Goal: Information Seeking & Learning: Compare options

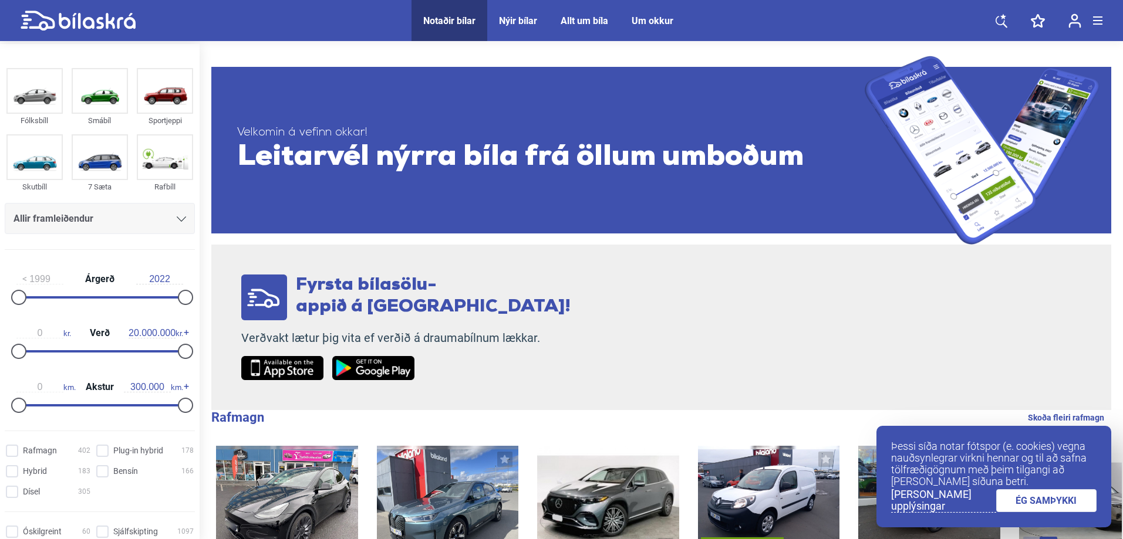
click at [1052, 504] on link "ÉG SAMÞYKKI" at bounding box center [1046, 501] width 101 height 23
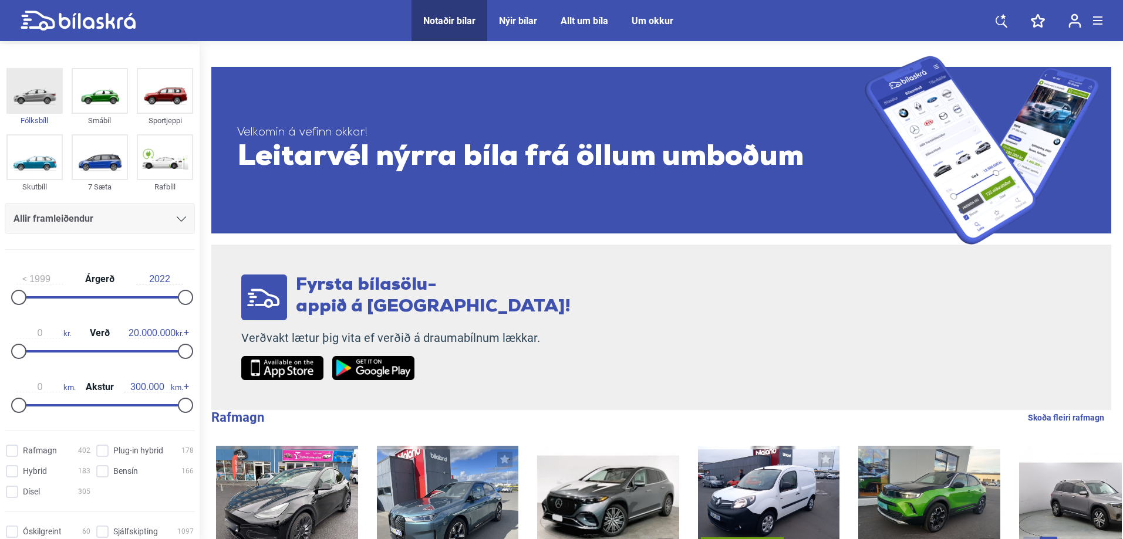
click at [42, 101] on img at bounding box center [35, 90] width 54 height 43
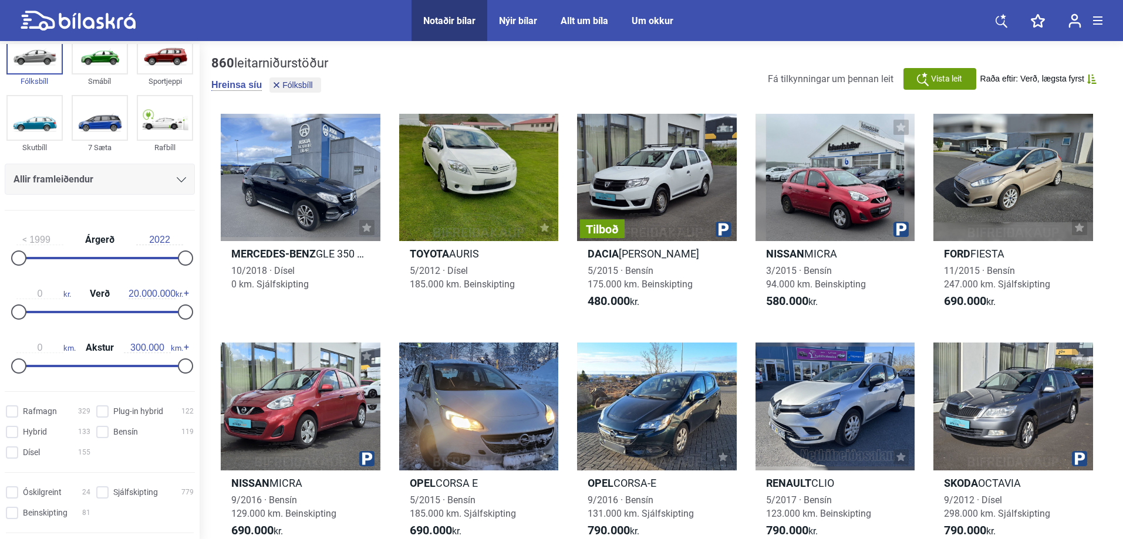
scroll to position [117, 0]
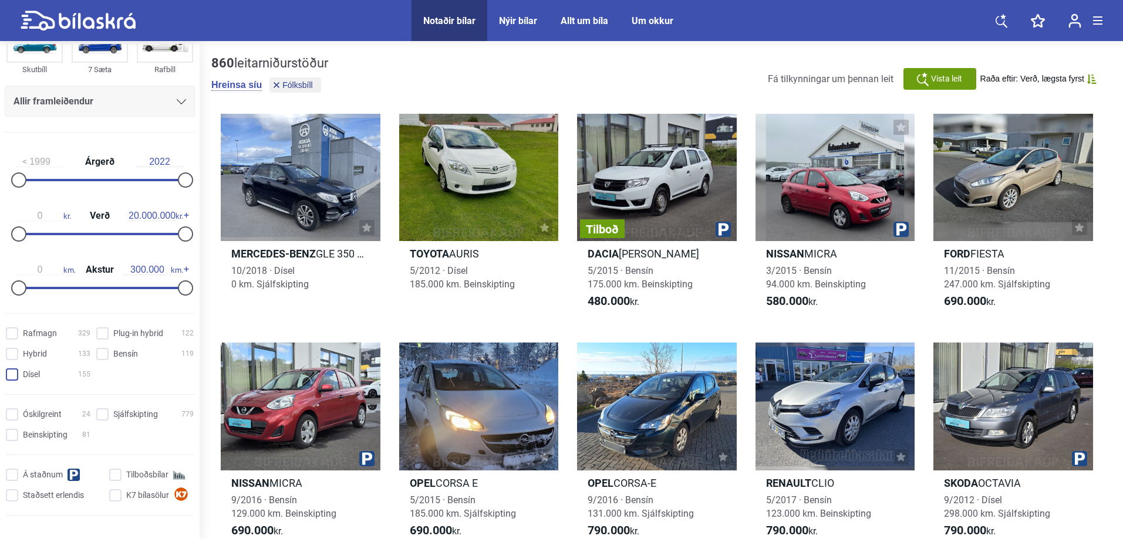
click at [6, 377] on span at bounding box center [12, 375] width 12 height 12
click at [8, 377] on input "Dísel 155" at bounding box center [50, 375] width 85 height 12
checkbox input "true"
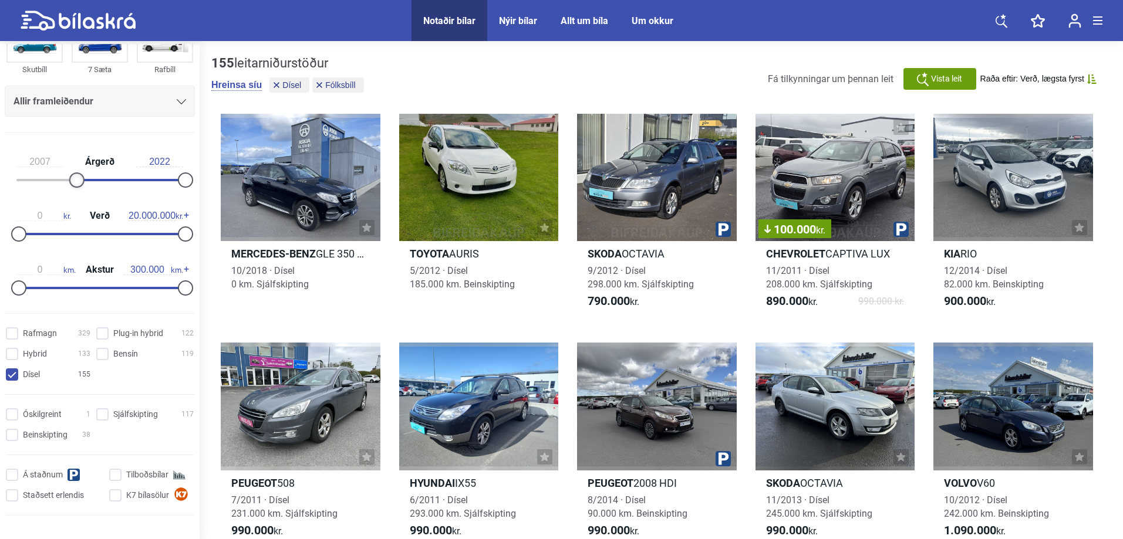
type input "2008"
drag, startPoint x: 21, startPoint y: 178, endPoint x: 83, endPoint y: 180, distance: 62.8
click at [83, 180] on div at bounding box center [83, 180] width 15 height 15
click at [185, 179] on div at bounding box center [185, 180] width 15 height 15
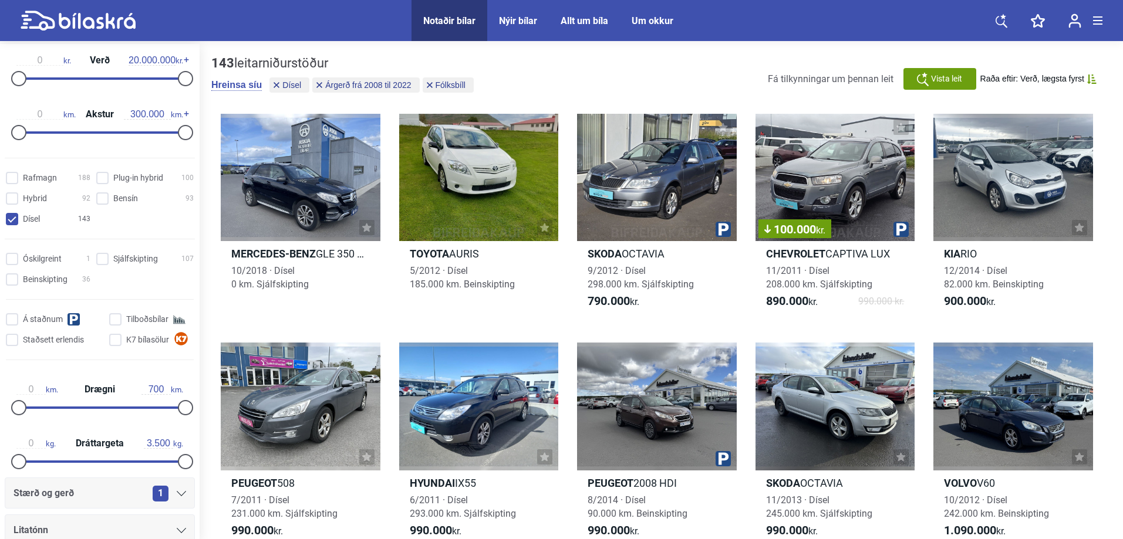
scroll to position [293, 0]
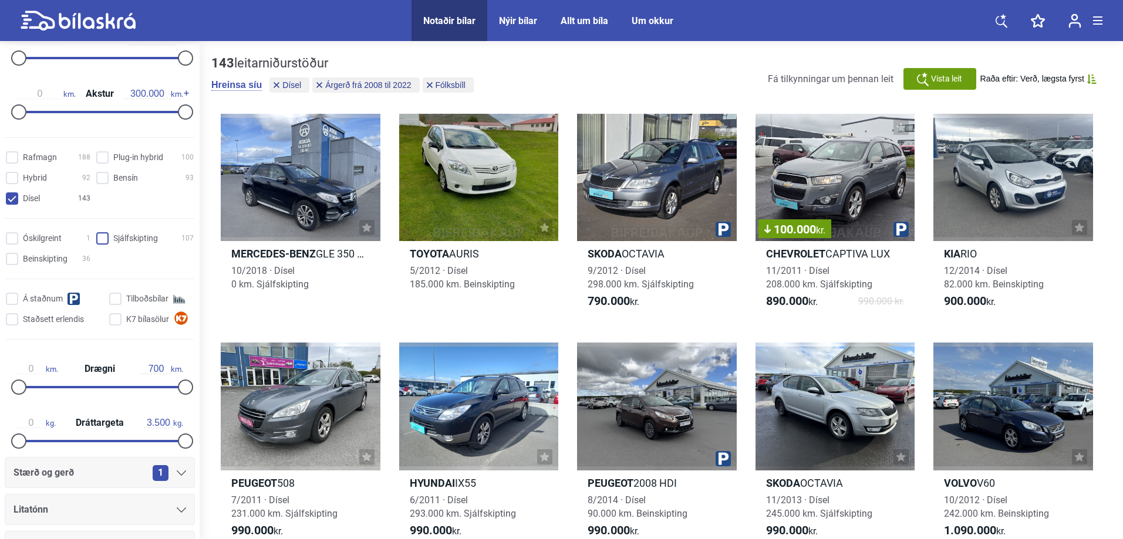
click at [101, 236] on input "Sjálfskipting 107" at bounding box center [146, 239] width 97 height 12
checkbox input "true"
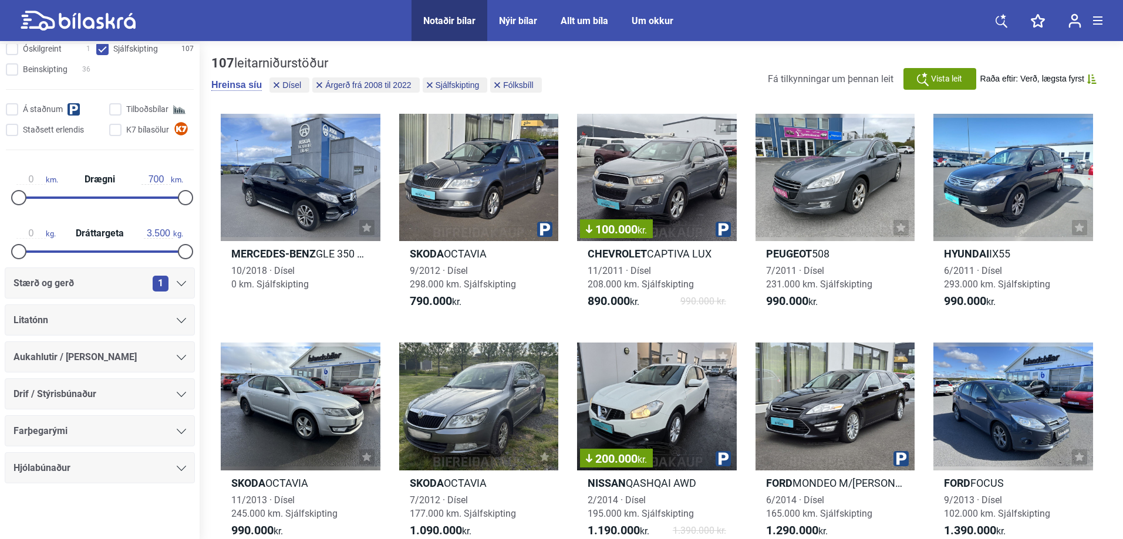
scroll to position [59, 0]
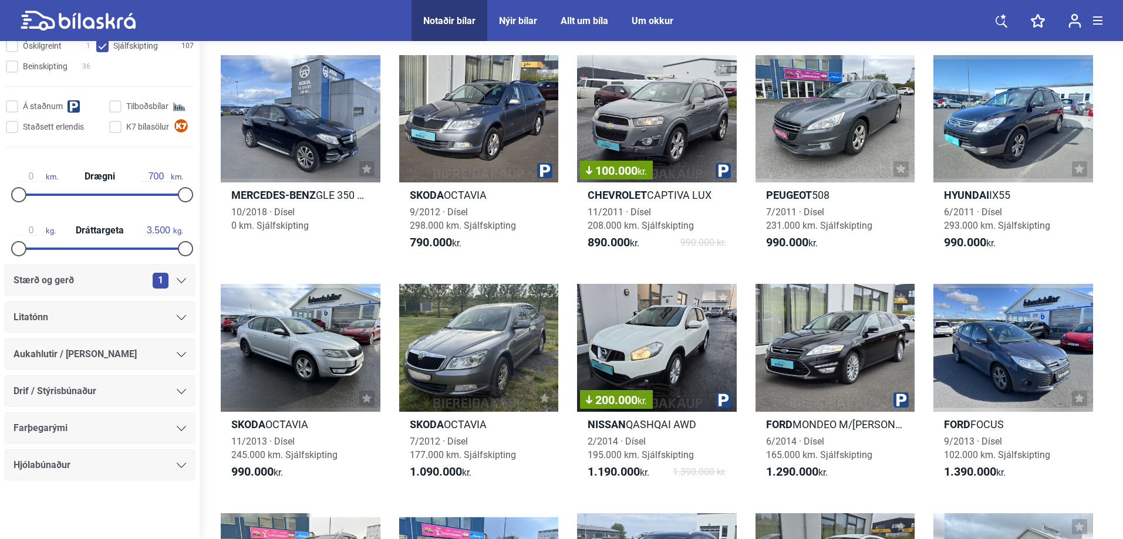
click at [177, 430] on icon at bounding box center [181, 428] width 9 height 5
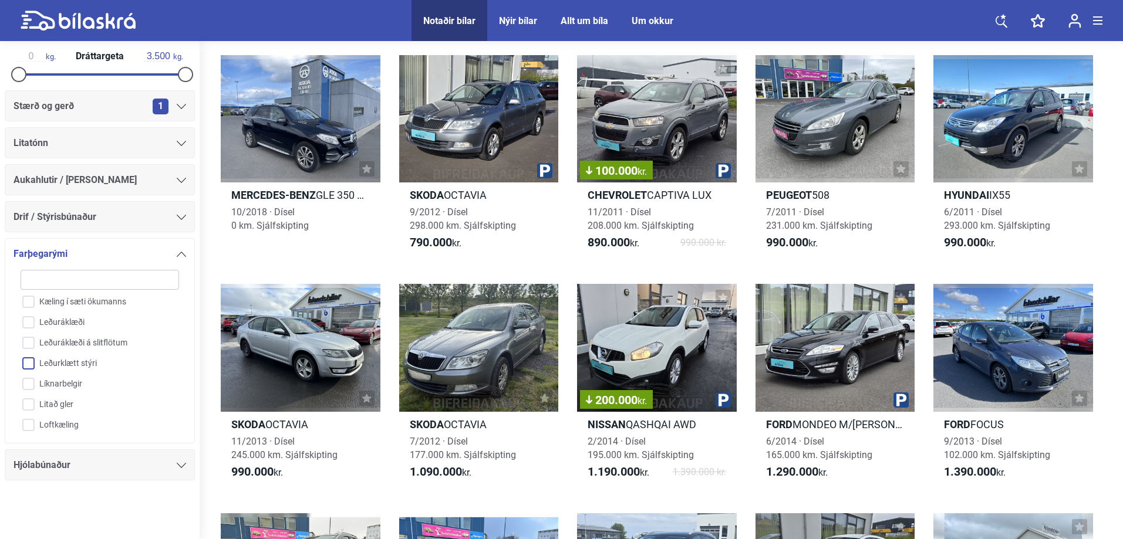
scroll to position [564, 0]
click at [85, 505] on div at bounding box center [100, 515] width 200 height 47
click at [178, 255] on icon at bounding box center [181, 254] width 9 height 5
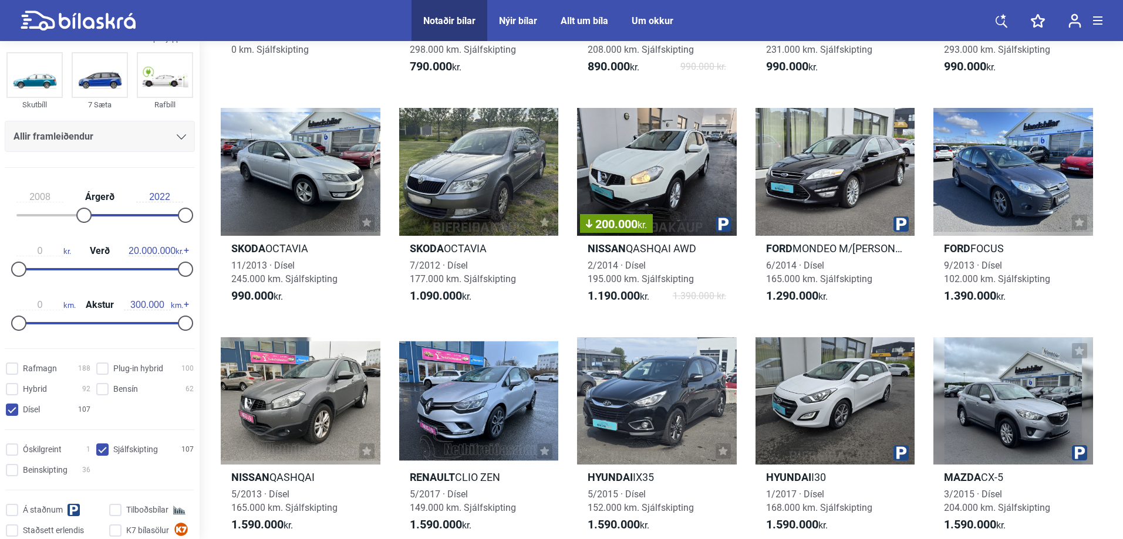
scroll to position [0, 0]
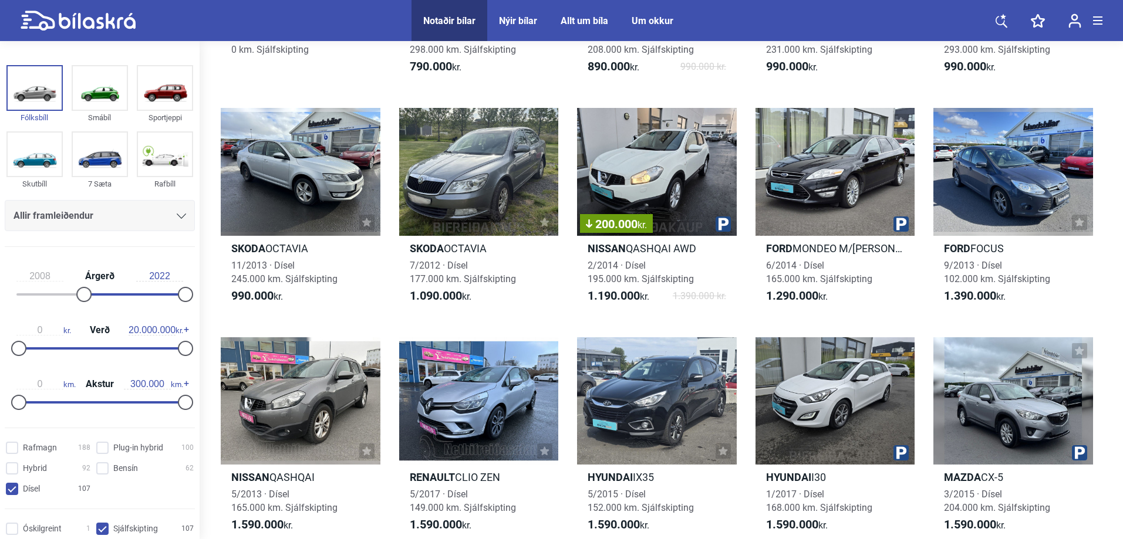
click at [179, 215] on icon at bounding box center [181, 216] width 9 height 5
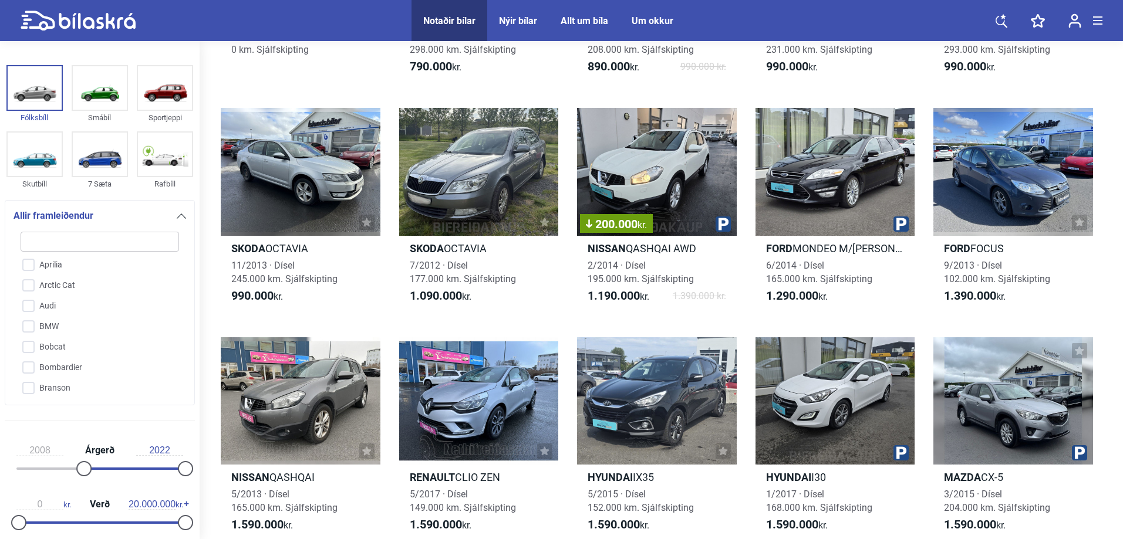
scroll to position [176, 0]
click at [27, 294] on input "BMW" at bounding box center [92, 298] width 160 height 21
checkbox input "true"
